Goal: Check status: Check status

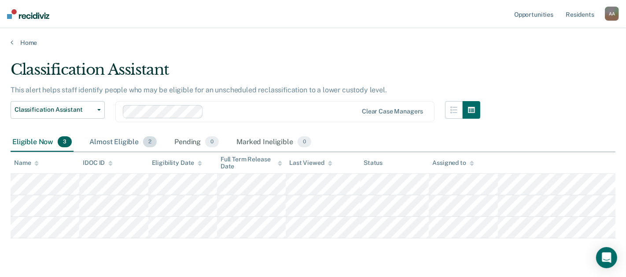
click at [132, 142] on div "Almost Eligible 2" at bounding box center [123, 142] width 71 height 19
